Goal: Information Seeking & Learning: Learn about a topic

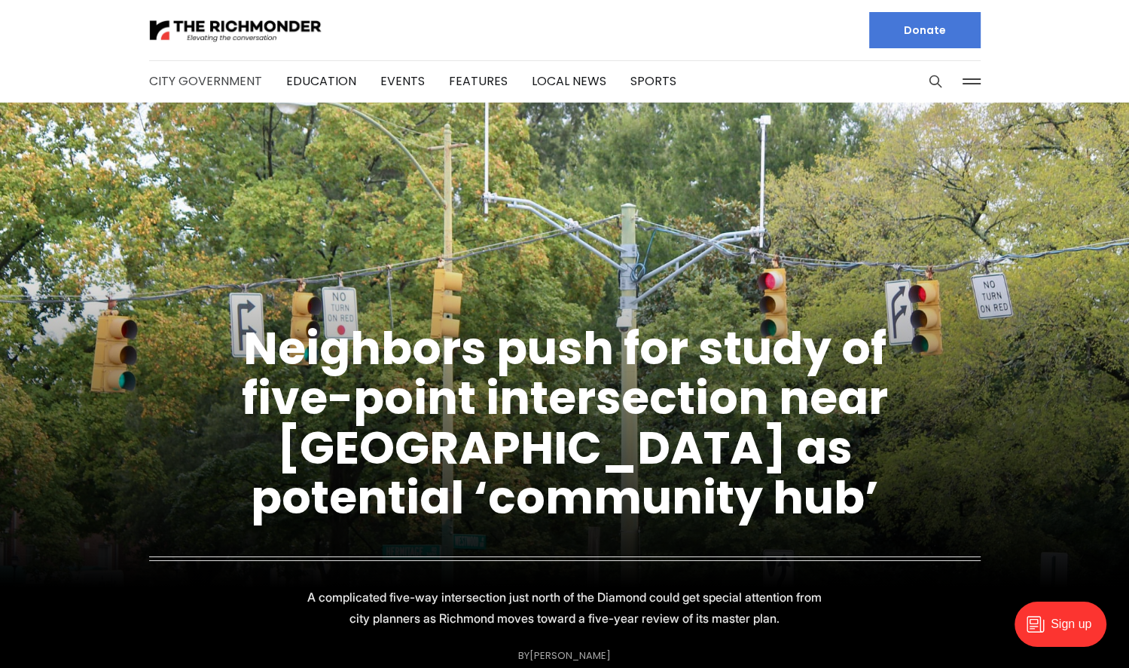
click at [248, 78] on link "City Government" at bounding box center [205, 80] width 113 height 17
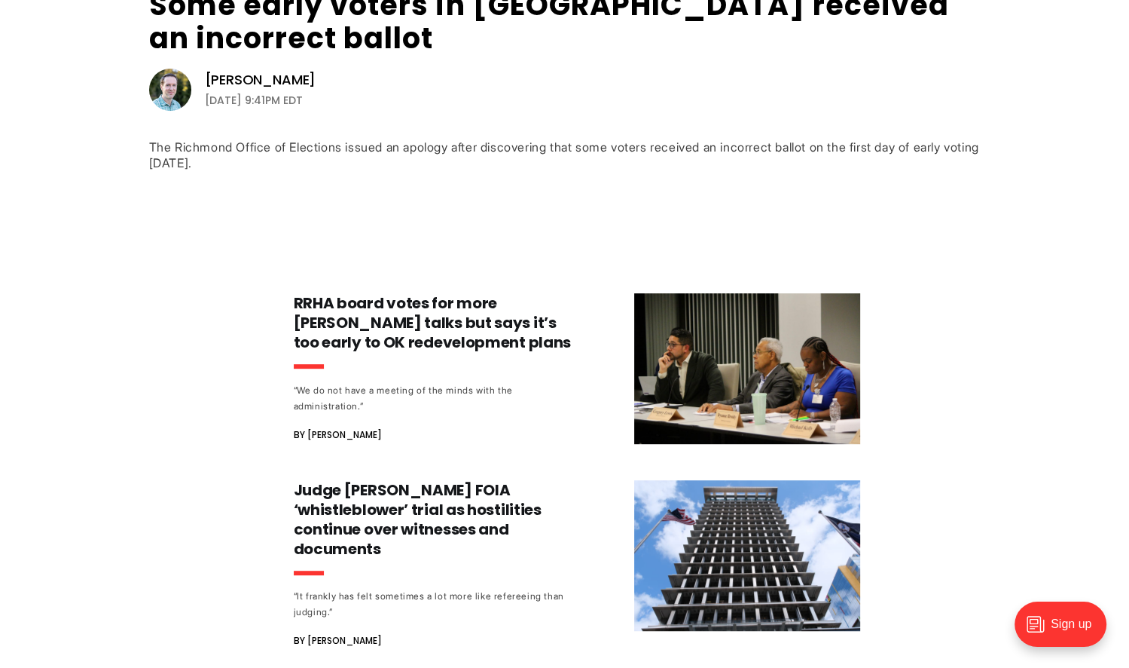
scroll to position [571, 0]
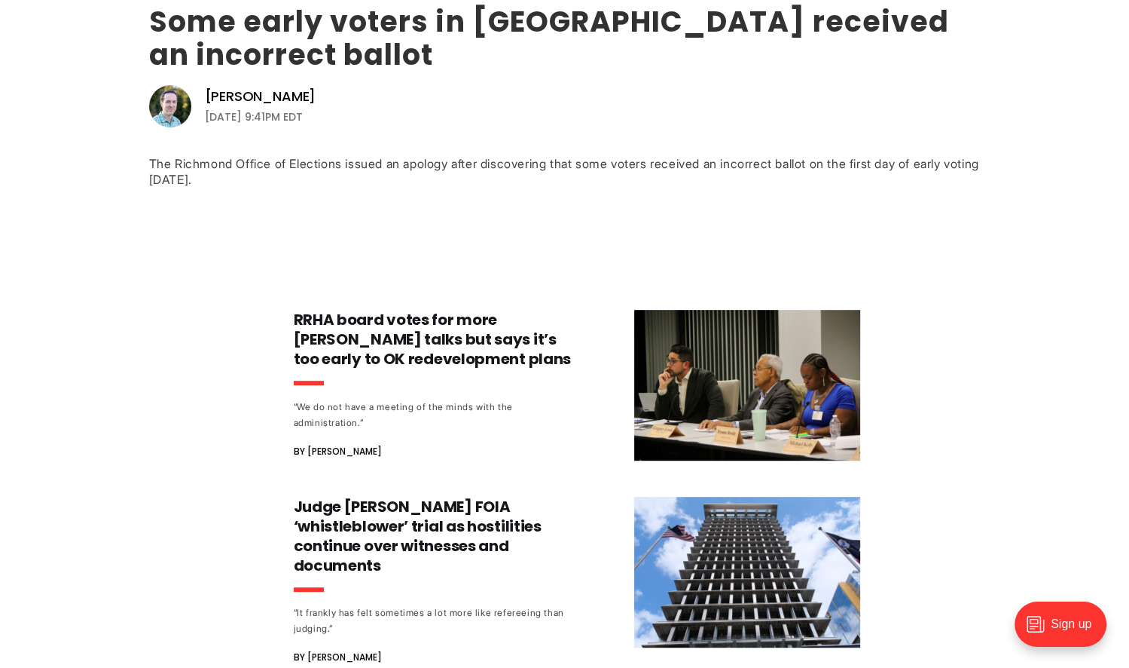
click at [880, 29] on link "Some early voters in [GEOGRAPHIC_DATA] received an incorrect ballot" at bounding box center [549, 38] width 800 height 73
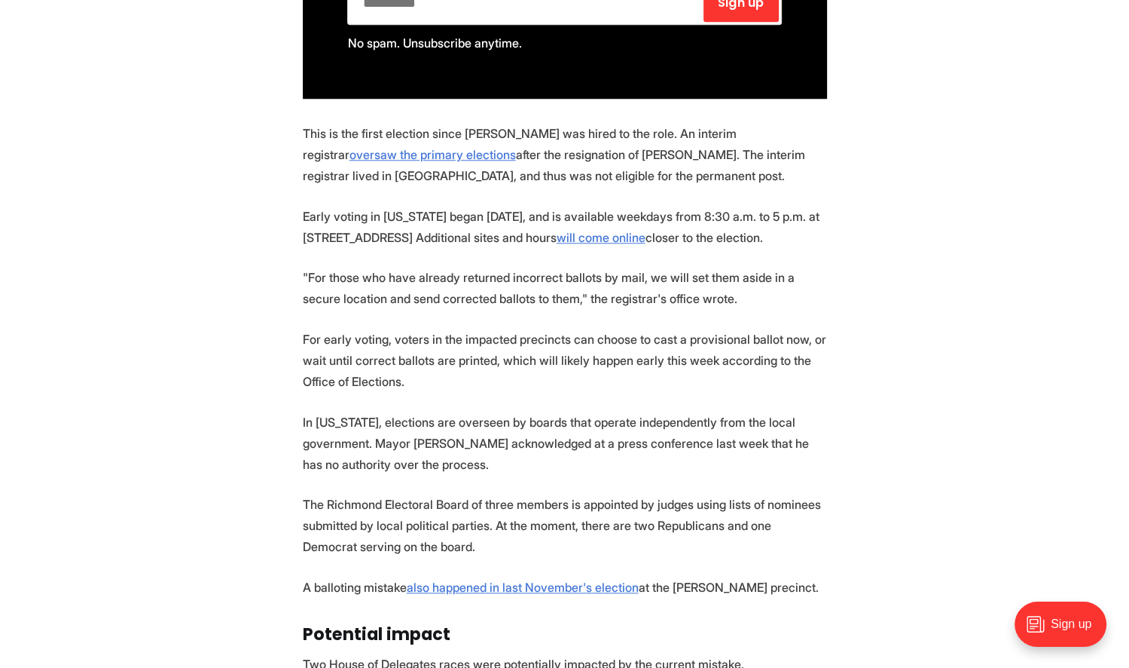
scroll to position [1218, 0]
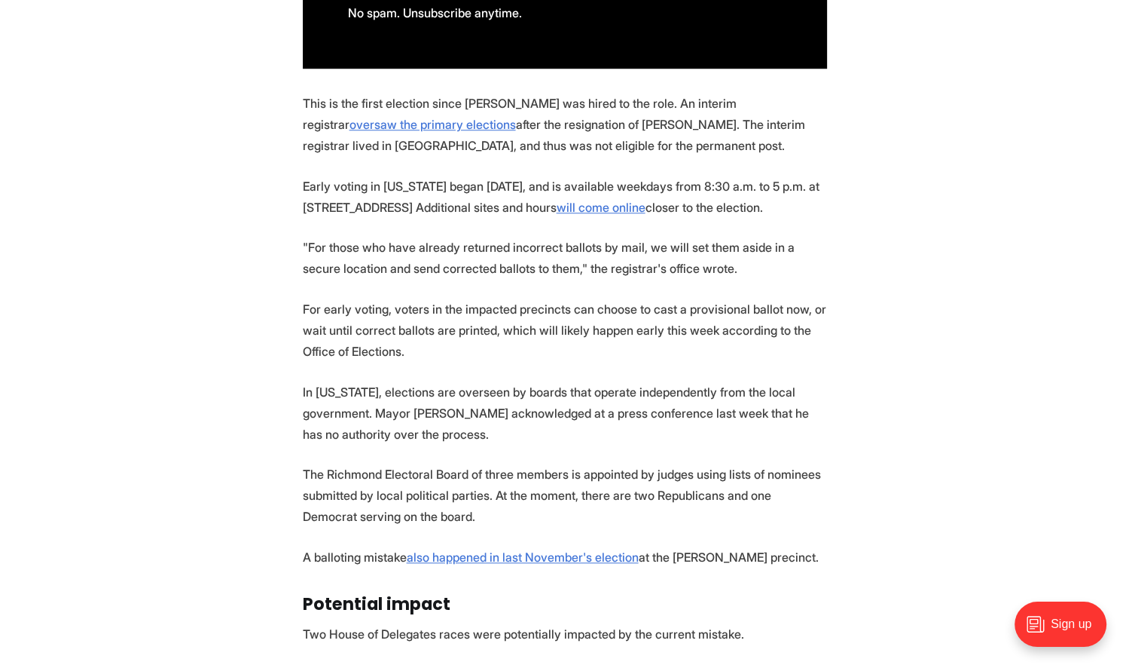
drag, startPoint x: 1133, startPoint y: 25, endPoint x: 1139, endPoint y: 230, distance: 205.0
click at [178, 146] on section "The Richmond Office of Elections issued an apology this weekend after discoveri…" at bounding box center [564, 345] width 1129 height 1560
